Goal: Information Seeking & Learning: Find specific fact

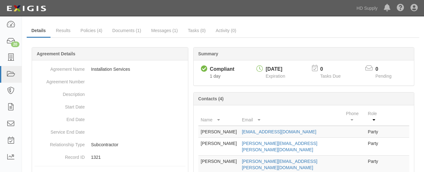
scroll to position [12, 0]
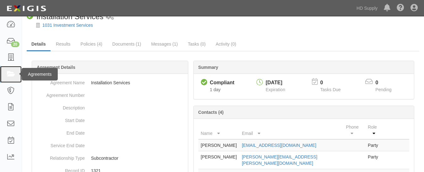
click at [5, 76] on link at bounding box center [11, 74] width 22 height 17
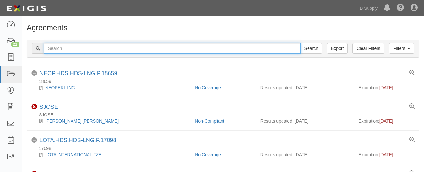
click at [86, 47] on input "text" at bounding box center [172, 48] width 257 height 11
paste input "TNZ services LLC"
type input "TNZ services LLC"
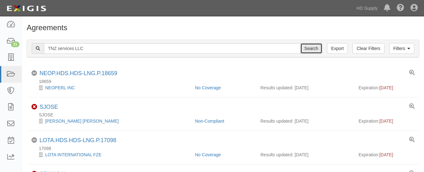
click at [309, 51] on input "Search" at bounding box center [311, 48] width 22 height 11
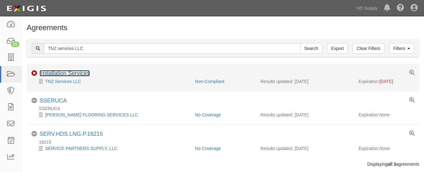
click at [78, 73] on link "Installation Services" at bounding box center [65, 73] width 50 height 6
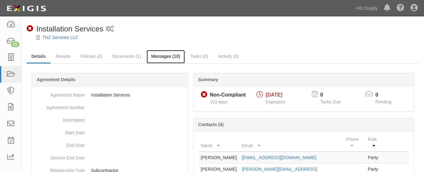
click at [157, 56] on link "Messages (18)" at bounding box center [166, 56] width 39 height 13
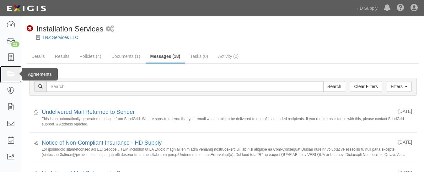
click at [12, 72] on icon at bounding box center [10, 74] width 9 height 7
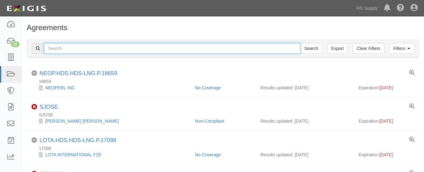
click at [89, 51] on input "text" at bounding box center [172, 48] width 257 height 11
paste input "Rheia Verve,LLC DBA ALL Best Cabinet"
type input "Rheia Verve,LLC DBA ALL Best Cabinet"
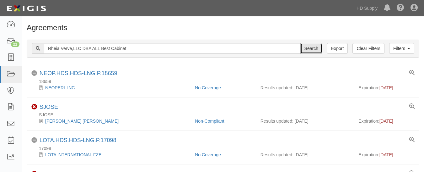
click at [307, 51] on input "Search" at bounding box center [311, 48] width 22 height 11
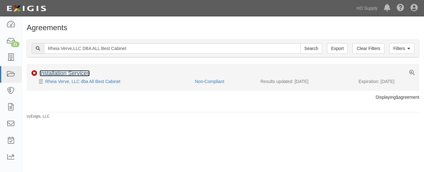
click at [73, 72] on link "Installation Services" at bounding box center [65, 73] width 50 height 6
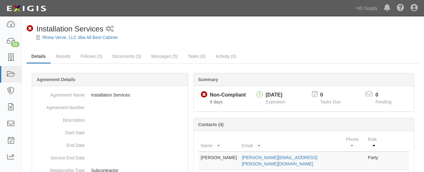
scroll to position [33, 0]
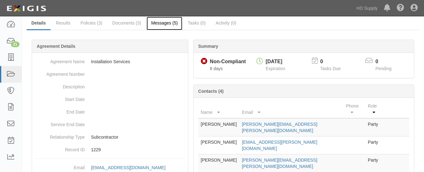
click at [161, 25] on link "Messages (5)" at bounding box center [165, 23] width 36 height 13
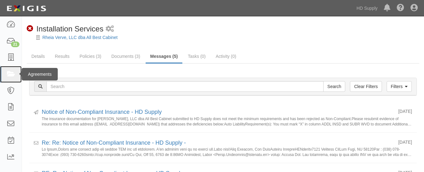
click at [8, 76] on icon at bounding box center [10, 74] width 9 height 7
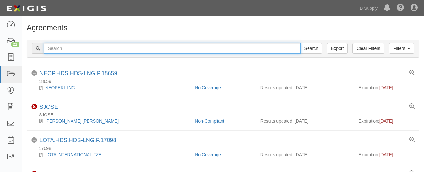
click at [77, 51] on input "text" at bounding box center [172, 48] width 257 height 11
paste input "TP&L Contracting Services"
type input "TP&L Contracting Services"
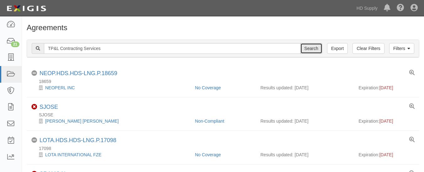
click at [319, 50] on input "Search" at bounding box center [311, 48] width 22 height 11
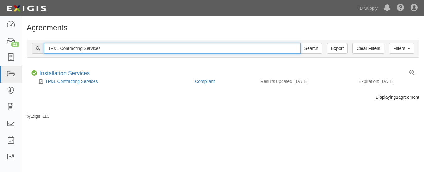
click at [112, 51] on input "TP&L Contracting Services" at bounding box center [172, 48] width 257 height 11
type input "T"
paste input "Noble Air Solutions"
type input "Noble Air Solutions"
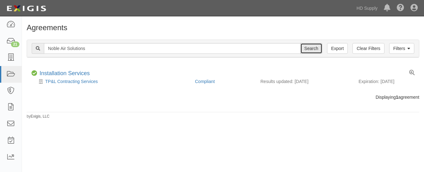
click at [313, 45] on input "Search" at bounding box center [311, 48] width 22 height 11
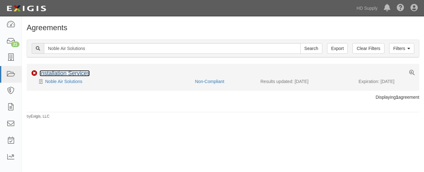
click at [64, 73] on link "Installation Services" at bounding box center [65, 73] width 50 height 6
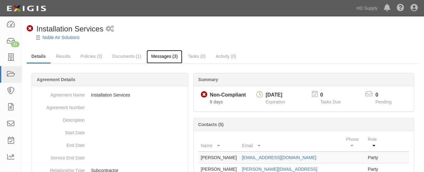
click at [165, 53] on link "Messages (3)" at bounding box center [165, 56] width 36 height 13
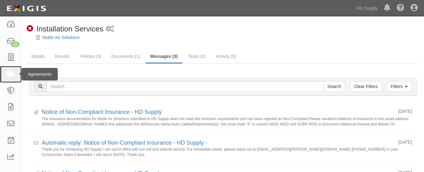
click at [9, 79] on link at bounding box center [11, 74] width 22 height 17
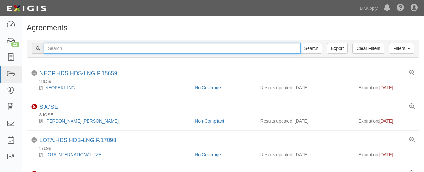
click at [87, 50] on input "text" at bounding box center [172, 48] width 257 height 11
paste input "ZOI Construction LLC"
type input "ZOI Construction LLC"
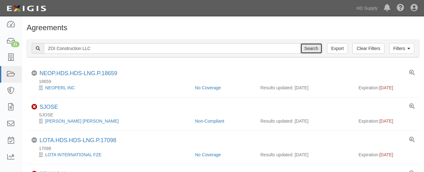
click at [309, 49] on input "Search" at bounding box center [311, 48] width 22 height 11
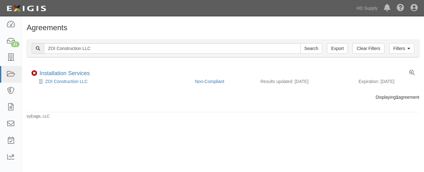
scroll to position [0, 0]
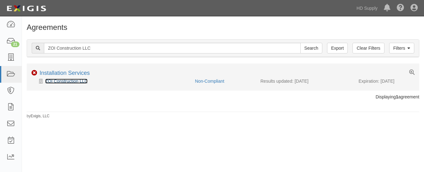
click at [53, 78] on link "ZOI Construction LLC" at bounding box center [66, 80] width 42 height 5
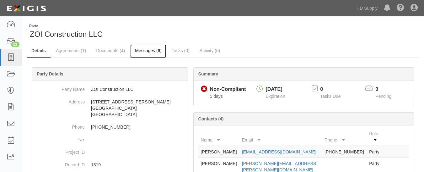
click at [146, 46] on link "Messages (6)" at bounding box center [148, 50] width 36 height 13
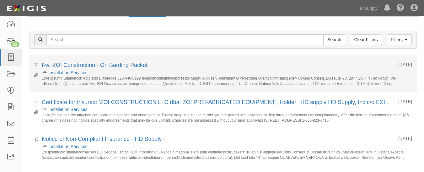
scroll to position [40, 0]
